Goal: Transaction & Acquisition: Purchase product/service

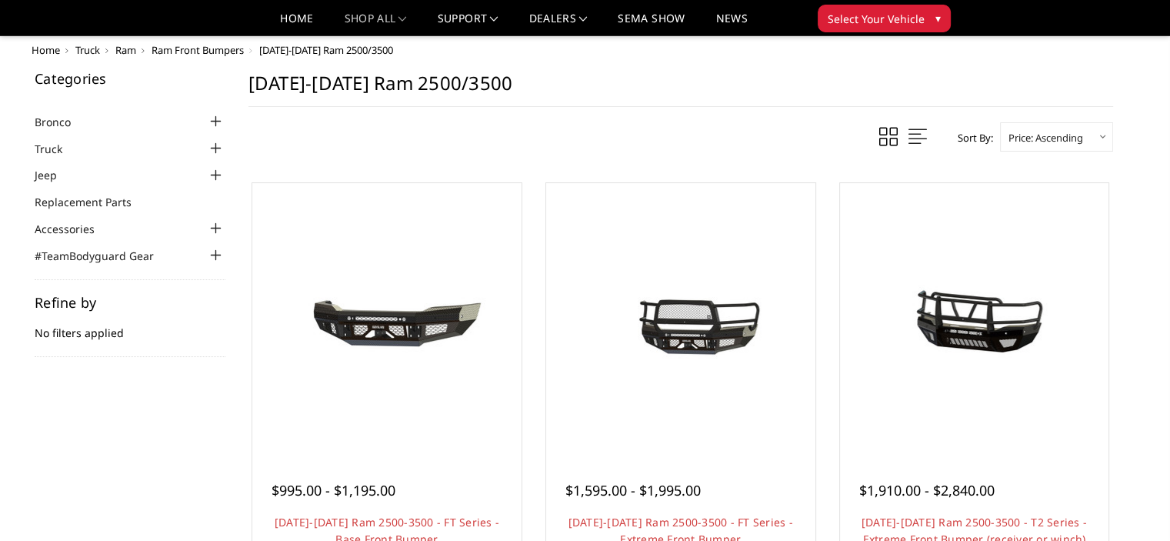
scroll to position [138, 0]
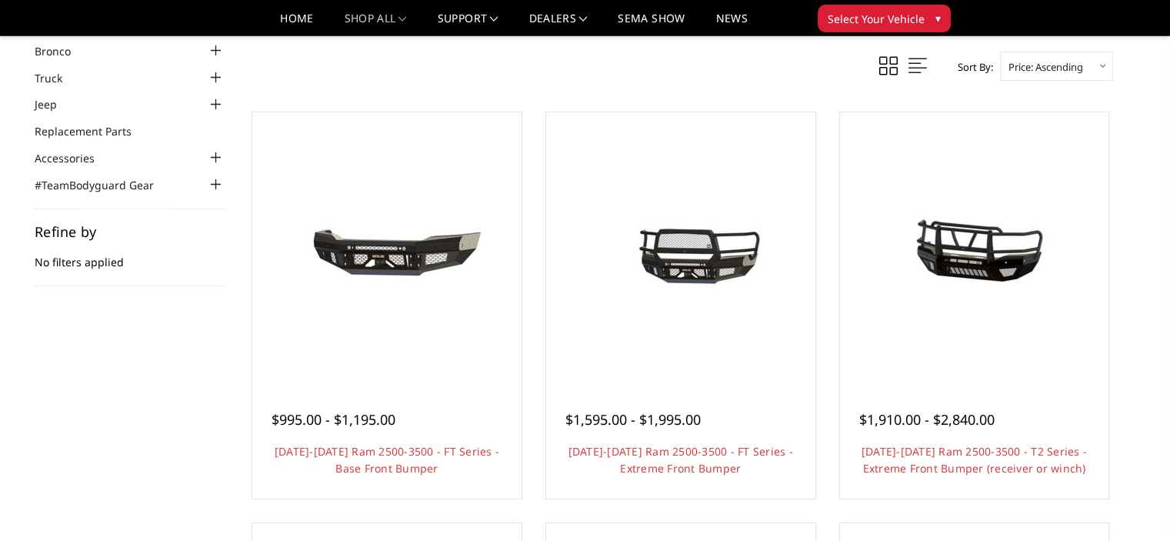
scroll to position [77, 0]
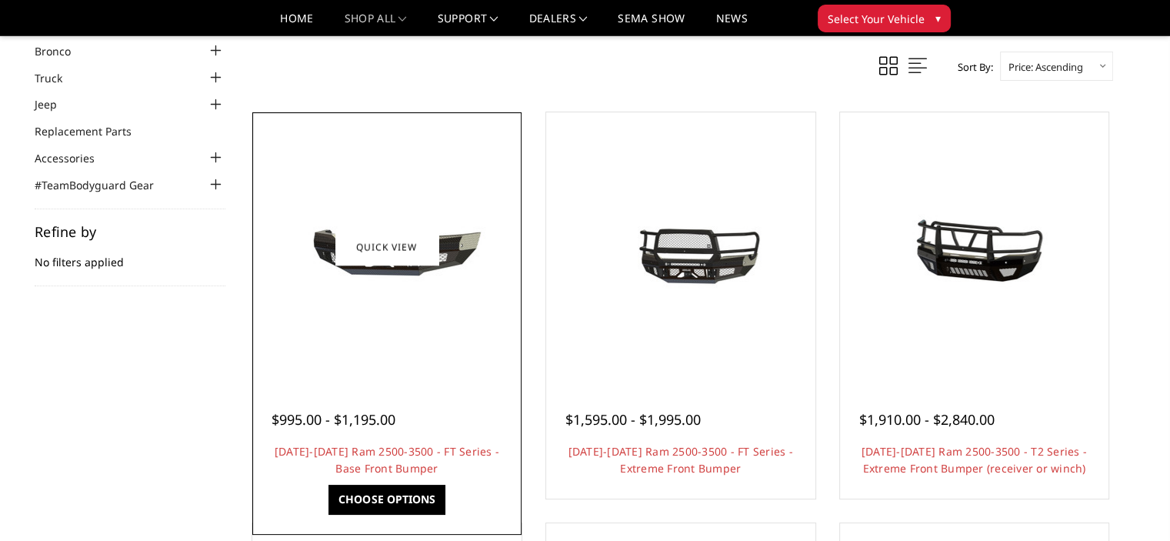
click at [387, 251] on img at bounding box center [387, 246] width 246 height 115
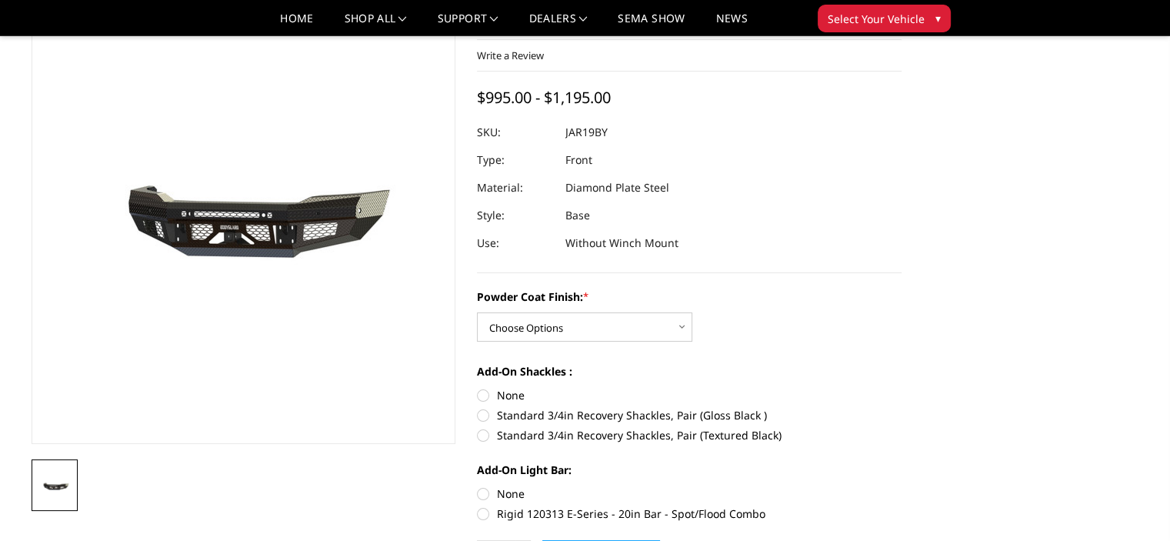
scroll to position [111, 0]
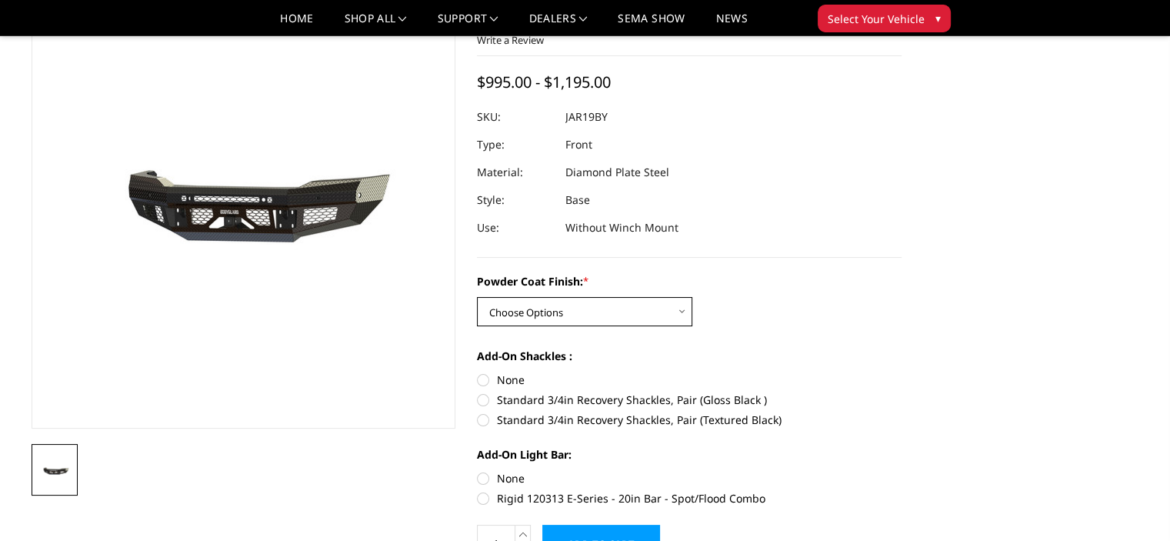
click at [680, 311] on select "Choose Options Bare Metal Gloss Black Powder Coat Textured Black Powder Coat" at bounding box center [584, 311] width 215 height 29
select select "3376"
click at [477, 297] on select "Choose Options Bare Metal Gloss Black Powder Coat Textured Black Powder Coat" at bounding box center [584, 311] width 215 height 29
click at [483, 386] on label "None" at bounding box center [689, 380] width 425 height 16
click at [478, 372] on input "None" at bounding box center [477, 372] width 1 height 1
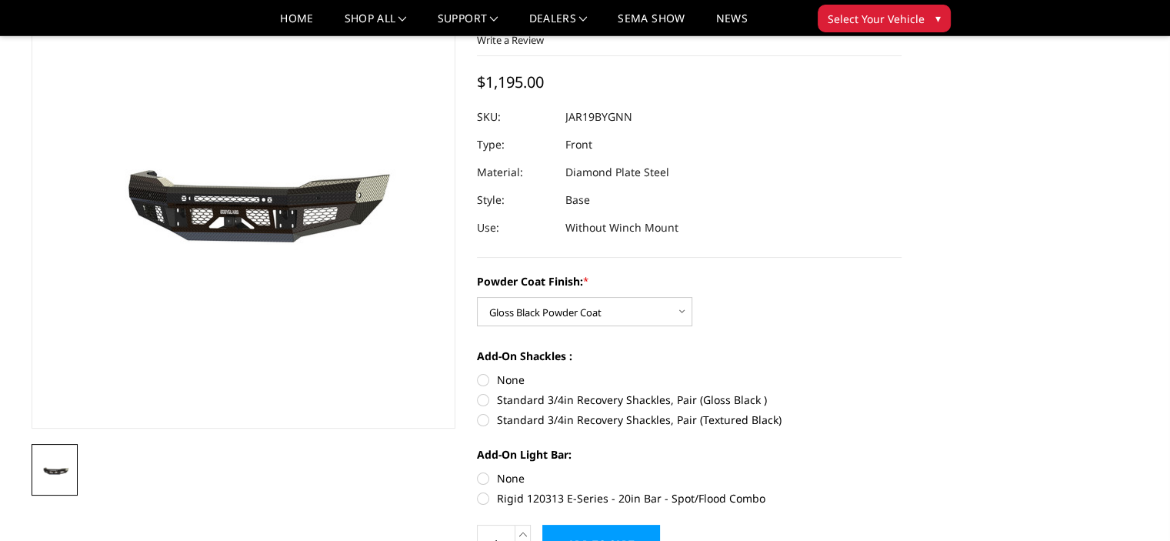
radio input "true"
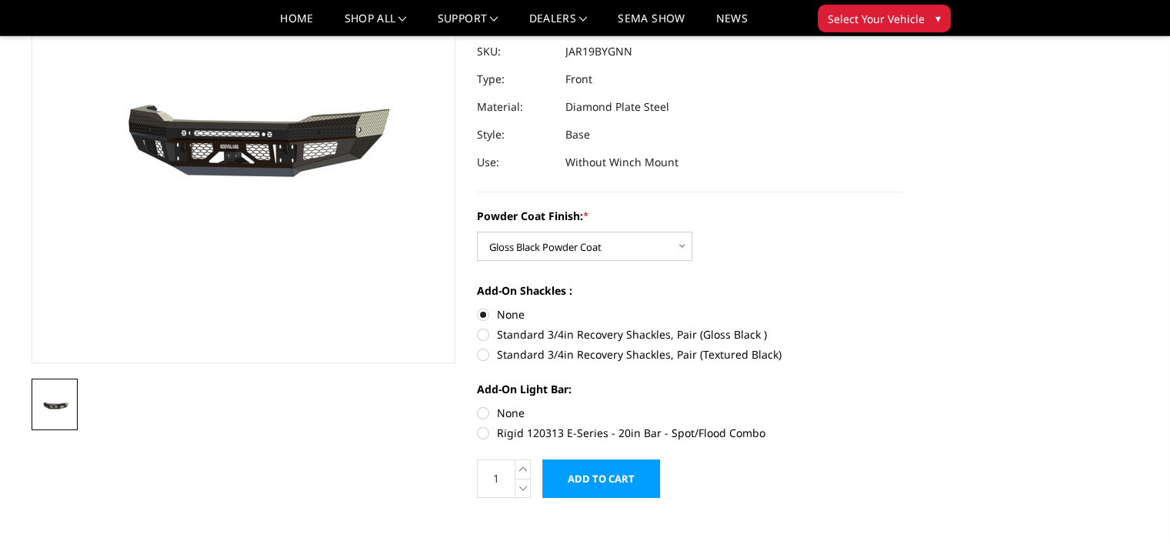
scroll to position [178, 0]
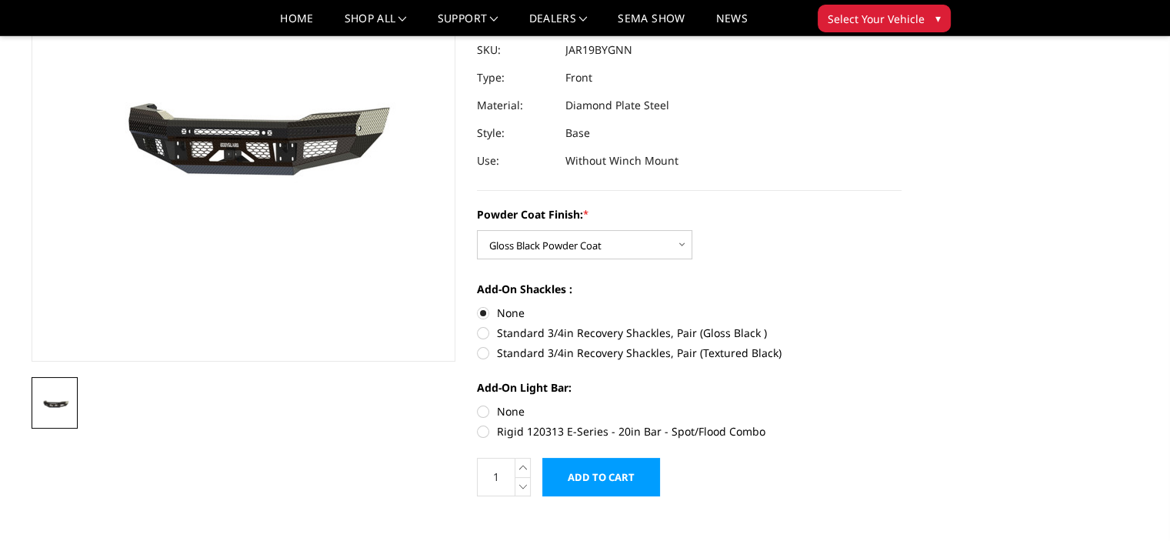
click at [487, 412] on label "None" at bounding box center [689, 411] width 425 height 16
click at [478, 404] on input "None" at bounding box center [477, 403] width 1 height 1
radio input "true"
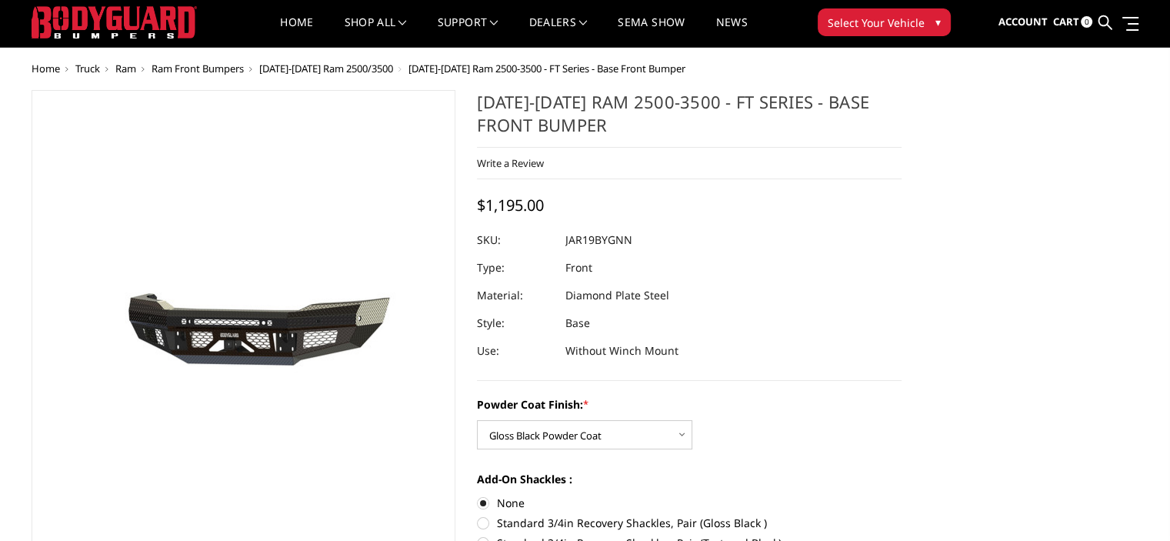
scroll to position [27, 0]
